Goal: Navigation & Orientation: Find specific page/section

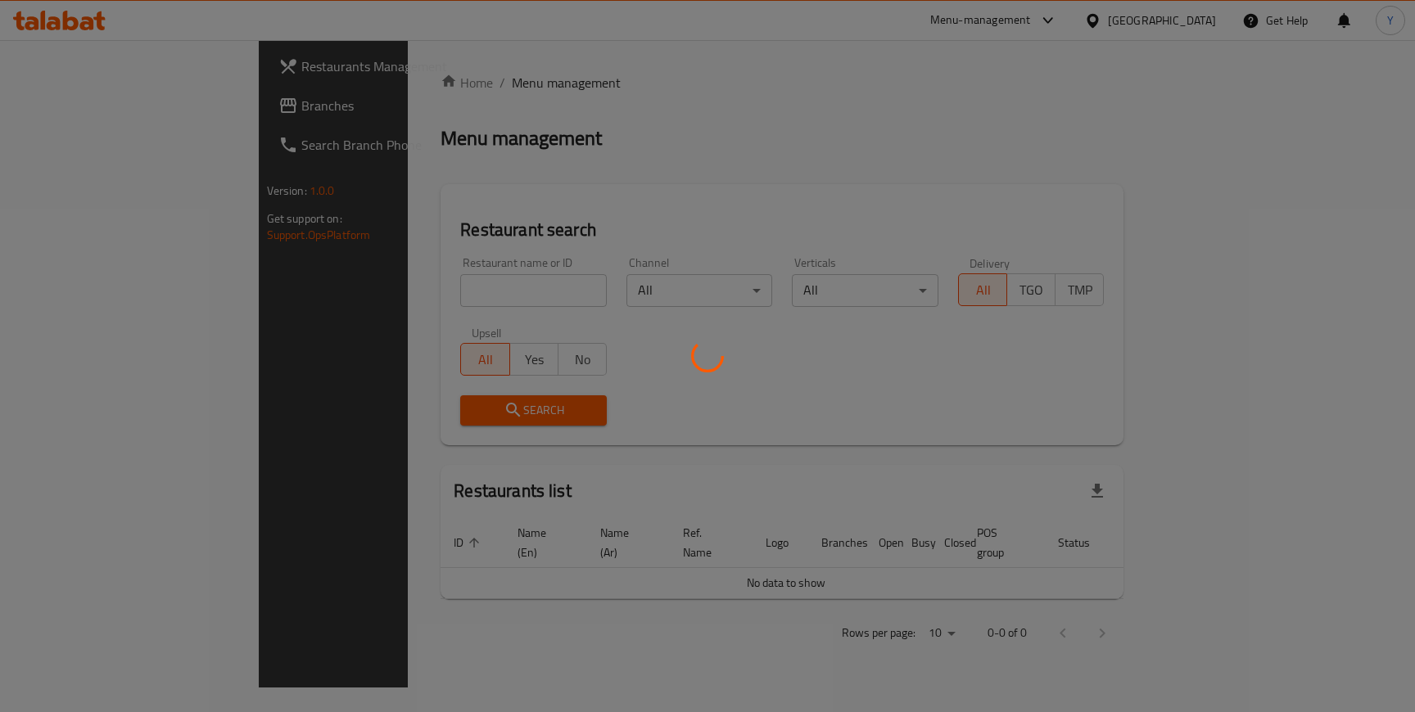
click at [65, 111] on div at bounding box center [707, 356] width 1415 height 712
click at [71, 111] on div at bounding box center [707, 356] width 1415 height 712
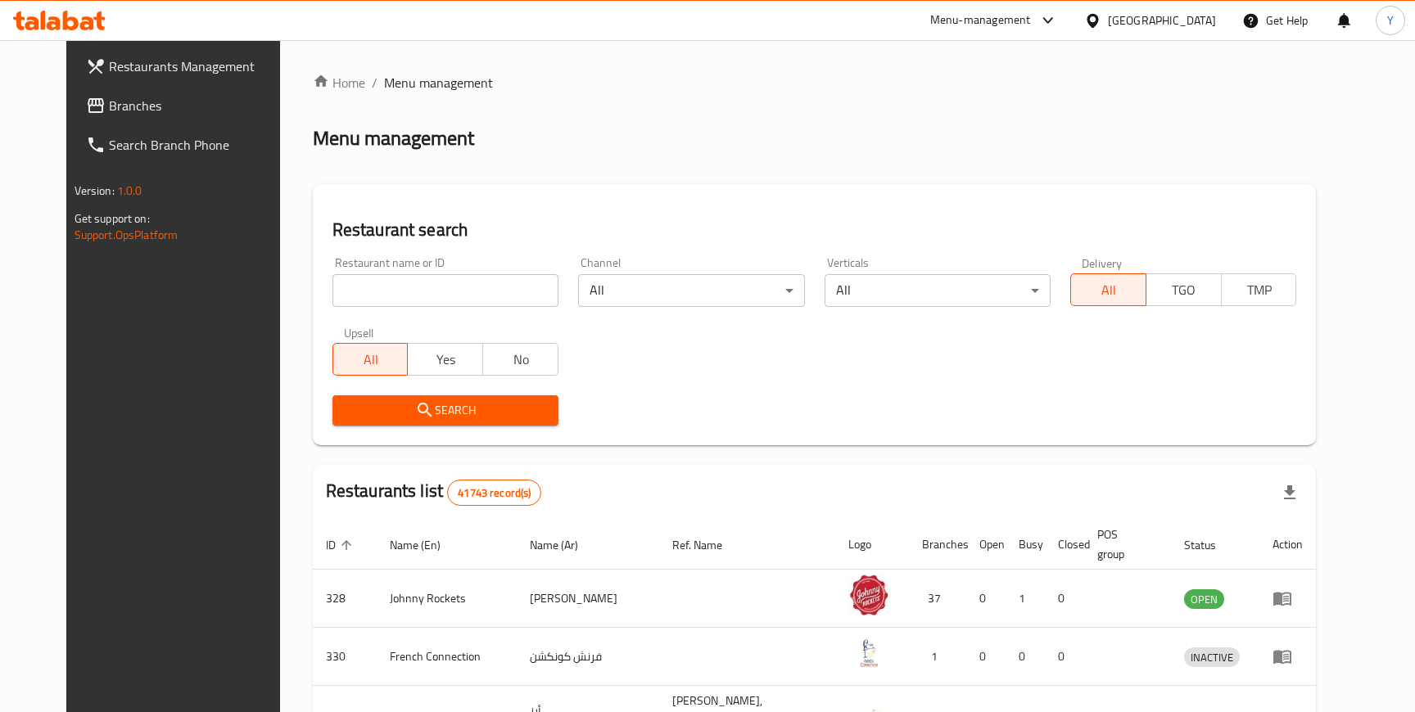
click at [109, 111] on span "Branches" at bounding box center [199, 106] width 181 height 20
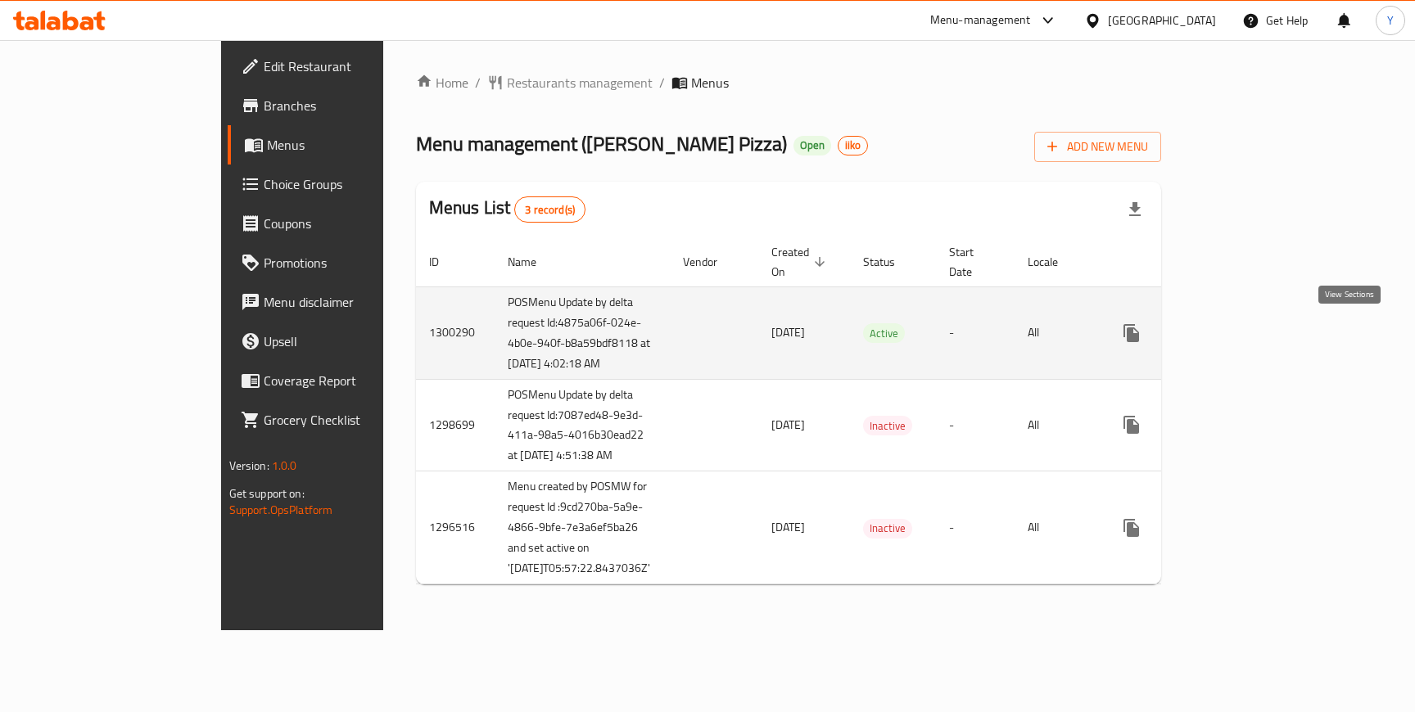
click at [1257, 332] on icon "enhanced table" at bounding box center [1249, 333] width 15 height 15
